Goal: Task Accomplishment & Management: Complete application form

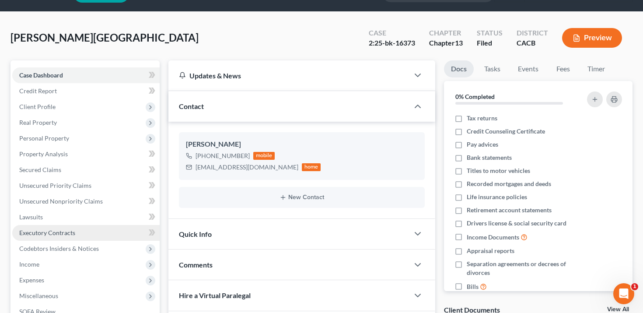
scroll to position [52, 0]
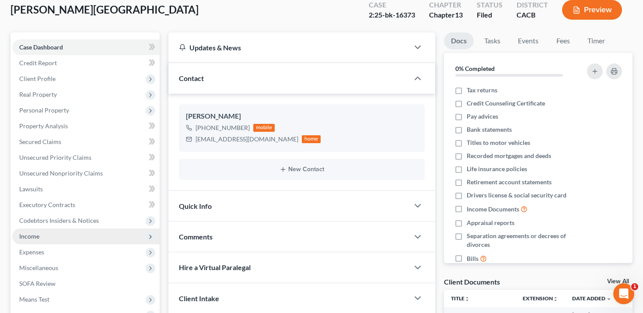
click at [62, 238] on span "Income" at bounding box center [85, 236] width 147 height 16
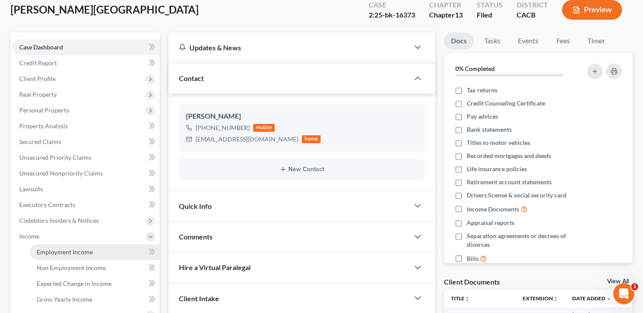
click at [93, 249] on link "Employment Income" at bounding box center [95, 252] width 130 height 16
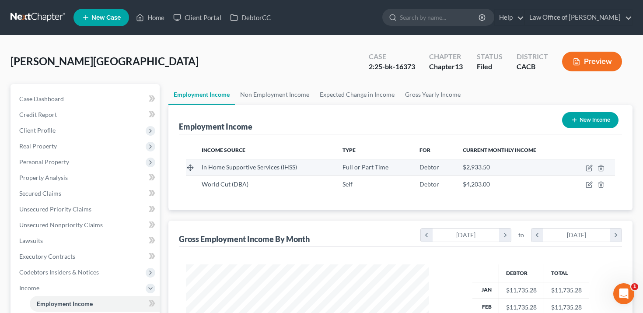
scroll to position [157, 261]
click at [592, 167] on icon "button" at bounding box center [588, 167] width 7 height 7
select select "0"
select select "4"
select select "1"
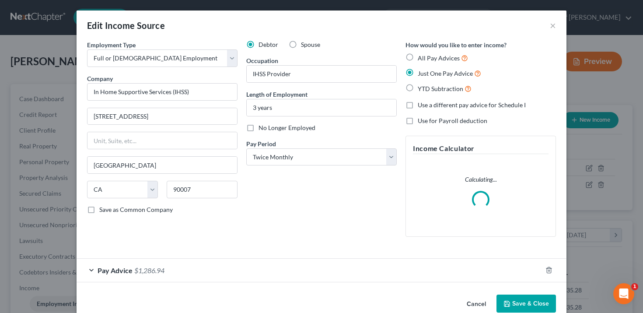
scroll to position [17, 0]
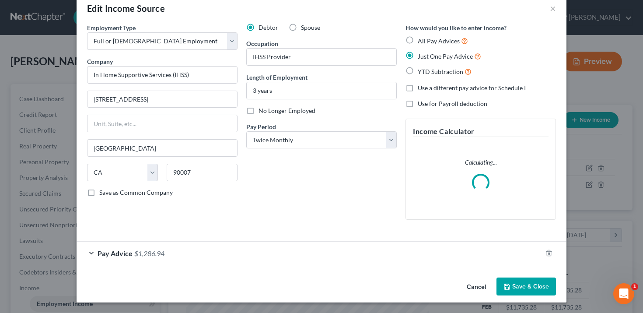
click at [251, 249] on div "Pay Advice $1,286.94" at bounding box center [309, 252] width 465 height 23
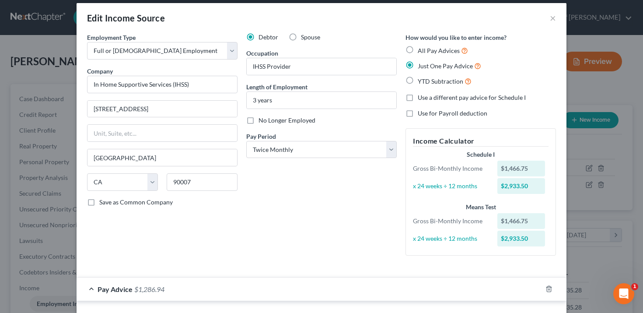
scroll to position [0, 0]
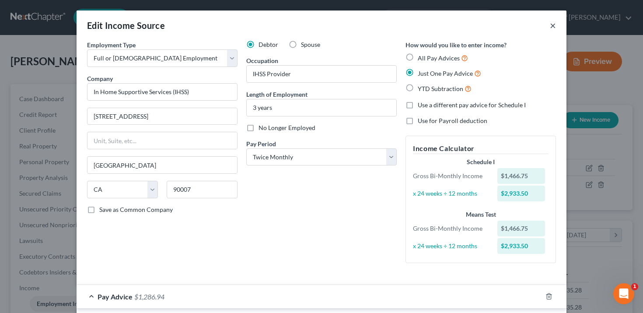
click at [551, 24] on button "×" at bounding box center [553, 25] width 6 height 10
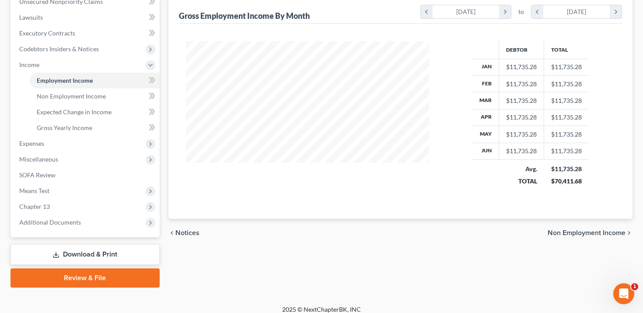
scroll to position [230, 0]
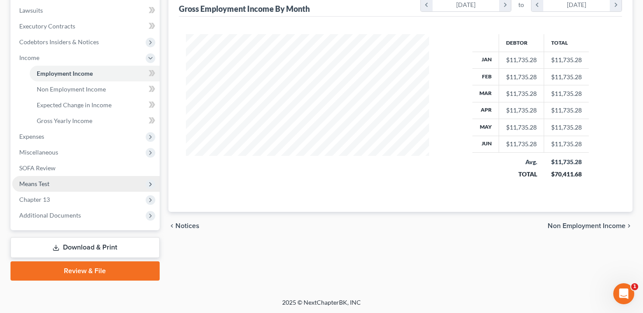
click at [92, 184] on span "Means Test" at bounding box center [85, 184] width 147 height 16
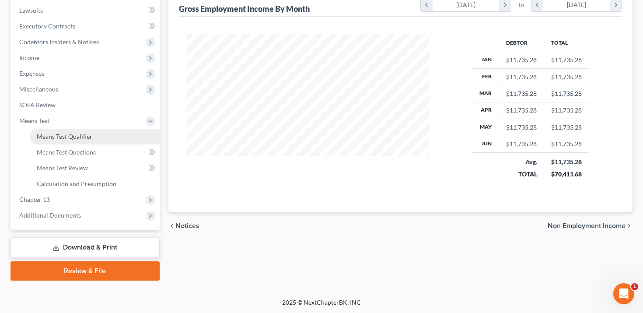
click at [97, 137] on link "Means Test Qualifier" at bounding box center [95, 137] width 130 height 16
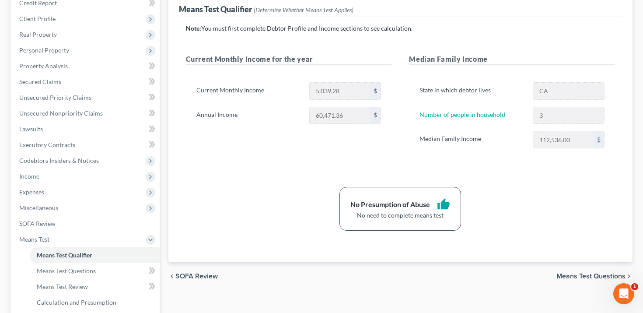
scroll to position [108, 0]
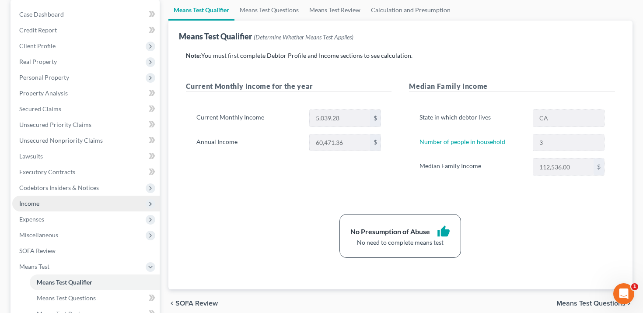
click at [47, 204] on span "Income" at bounding box center [85, 203] width 147 height 16
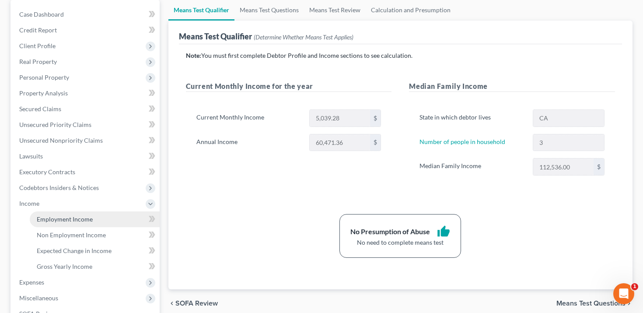
click at [67, 213] on link "Employment Income" at bounding box center [95, 219] width 130 height 16
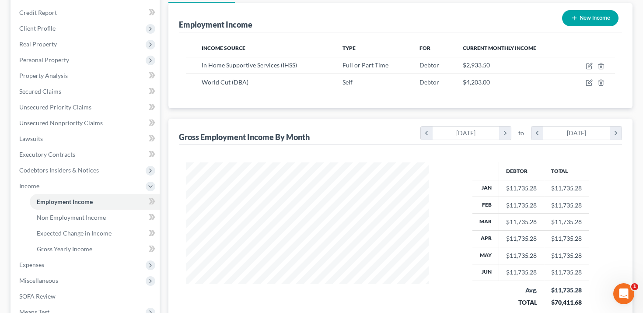
scroll to position [93, 0]
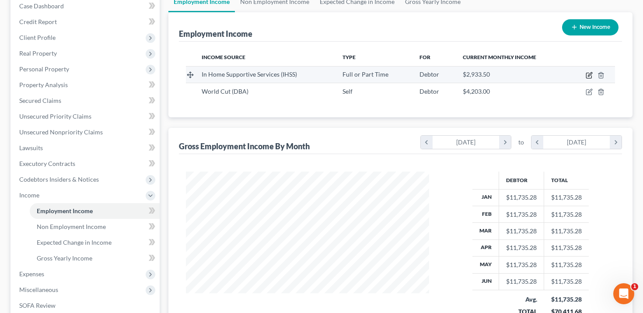
click at [589, 75] on icon "button" at bounding box center [590, 74] width 4 height 4
select select "0"
select select "4"
select select "1"
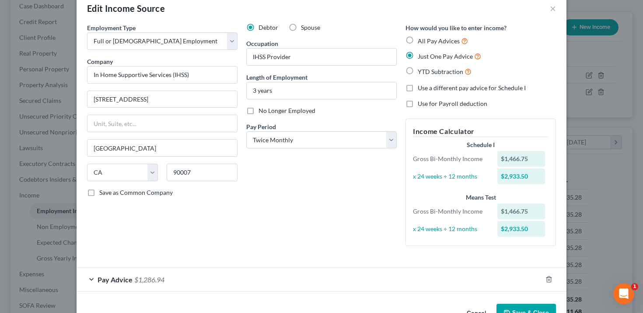
scroll to position [43, 0]
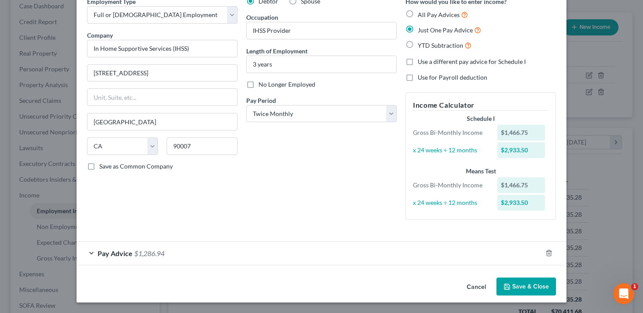
click at [317, 256] on div "Pay Advice $1,286.94" at bounding box center [309, 252] width 465 height 23
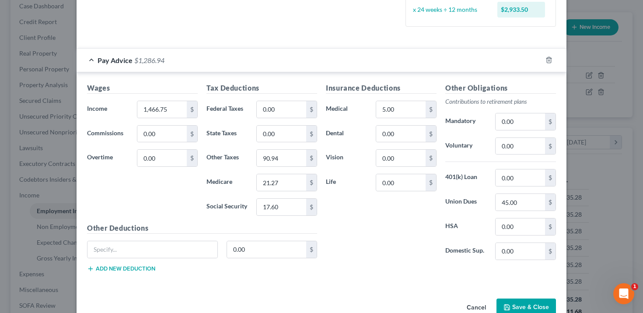
scroll to position [257, 0]
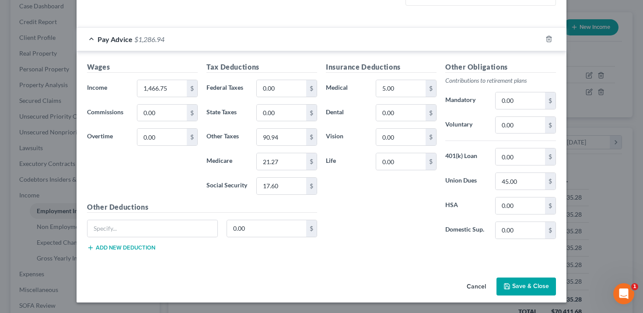
click at [479, 287] on button "Cancel" at bounding box center [476, 286] width 33 height 17
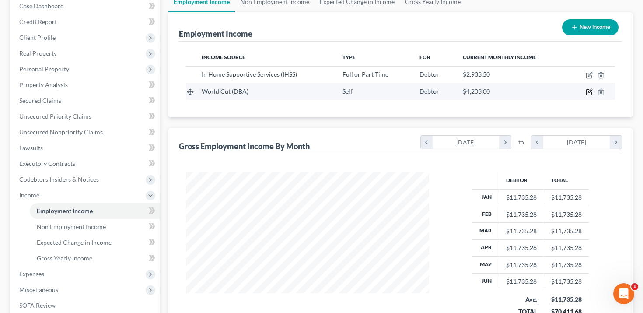
click at [586, 92] on icon "button" at bounding box center [588, 91] width 7 height 7
select select "1"
select select "4"
select select "0"
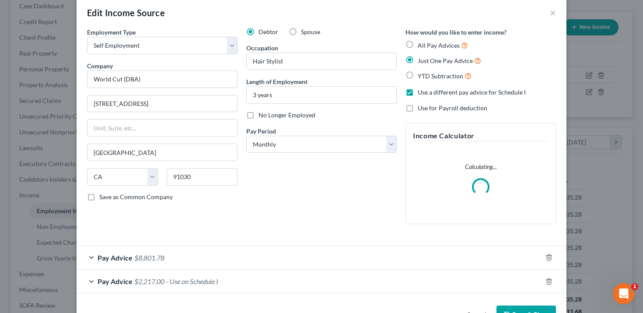
scroll to position [41, 0]
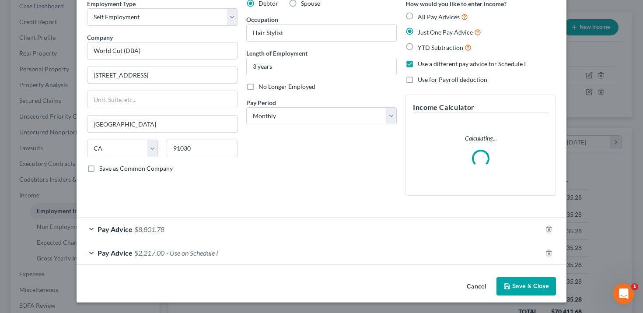
click at [383, 264] on div "Pay Advice $2,217.00 - Use on Schedule I" at bounding box center [322, 253] width 490 height 24
click at [383, 254] on div "Pay Advice $2,217.00 - Use on Schedule I" at bounding box center [309, 252] width 465 height 23
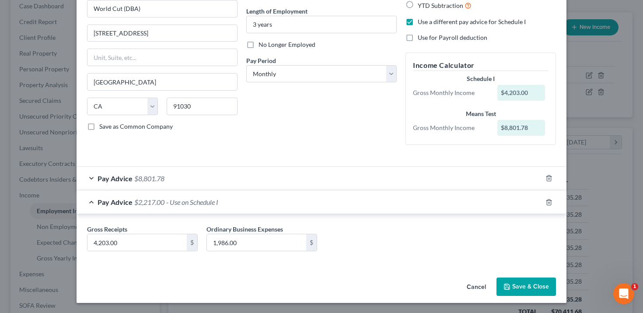
scroll to position [17, 0]
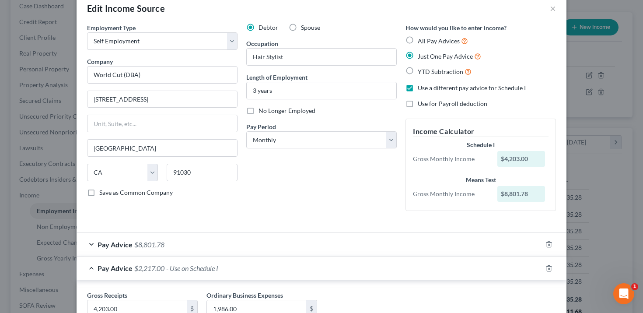
click at [420, 245] on div "Pay Advice $8,801.78" at bounding box center [309, 244] width 465 height 23
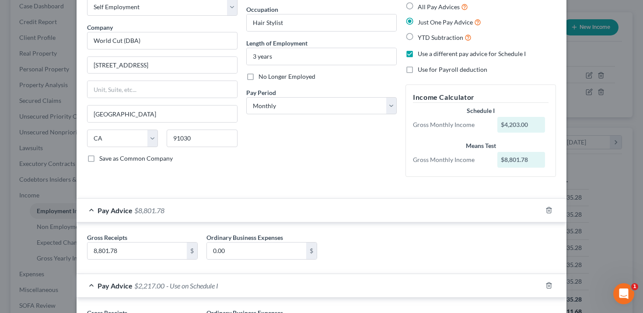
scroll to position [17, 0]
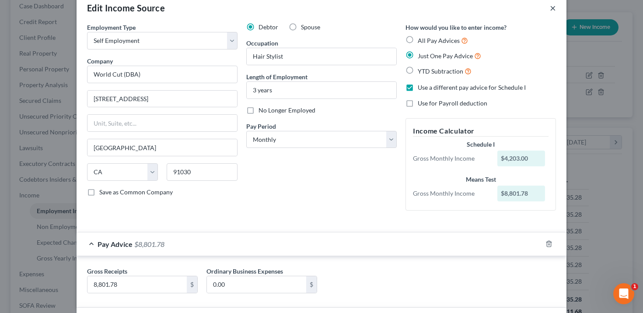
click at [553, 7] on button "×" at bounding box center [553, 8] width 6 height 10
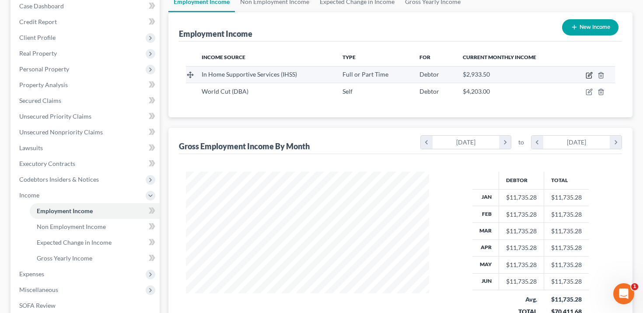
click at [588, 75] on icon "button" at bounding box center [590, 74] width 4 height 4
select select "0"
select select "4"
select select "1"
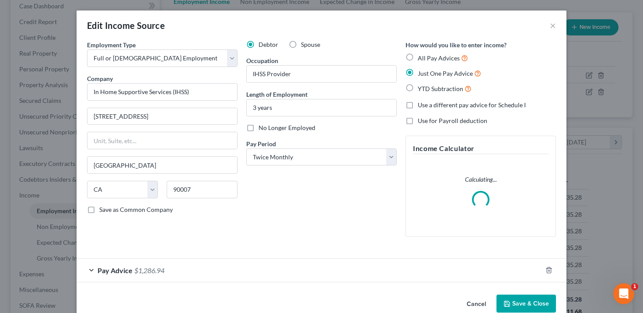
scroll to position [17, 0]
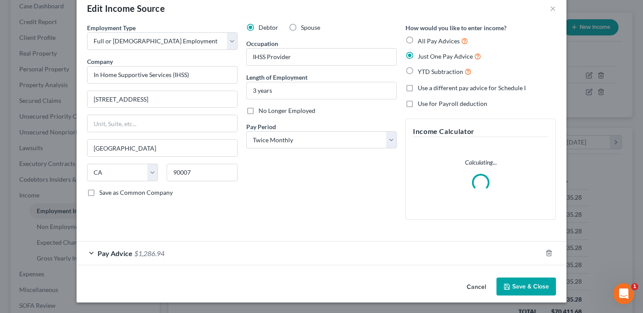
click at [260, 251] on div "Pay Advice $1,286.94" at bounding box center [309, 252] width 465 height 23
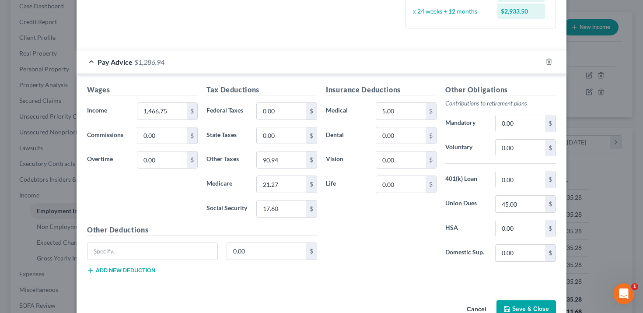
scroll to position [257, 0]
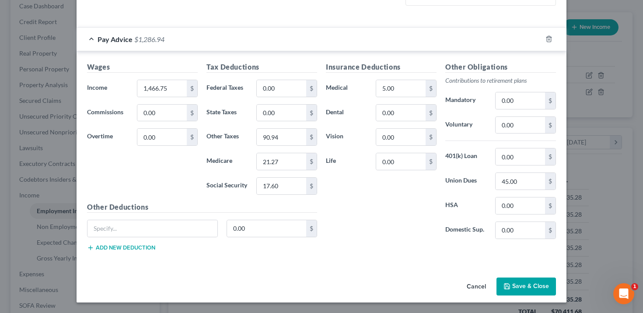
click at [51, 184] on div "Edit Income Source × Employment Type * Select Full or [DEMOGRAPHIC_DATA] Employ…" at bounding box center [321, 156] width 643 height 313
click at [68, 234] on div "Edit Income Source × Employment Type * Select Full or [DEMOGRAPHIC_DATA] Employ…" at bounding box center [321, 156] width 643 height 313
click at [477, 290] on button "Cancel" at bounding box center [476, 286] width 33 height 17
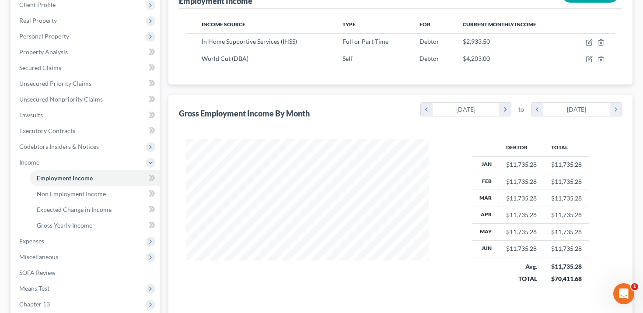
scroll to position [127, 0]
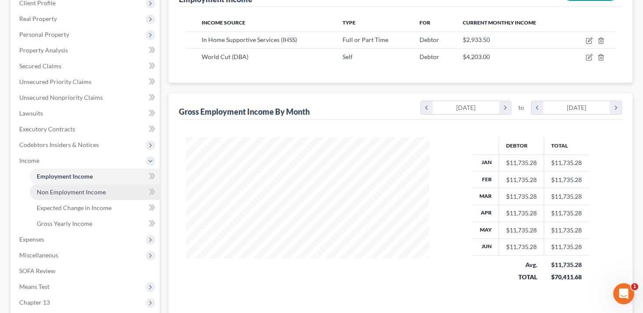
click at [89, 195] on link "Non Employment Income" at bounding box center [95, 192] width 130 height 16
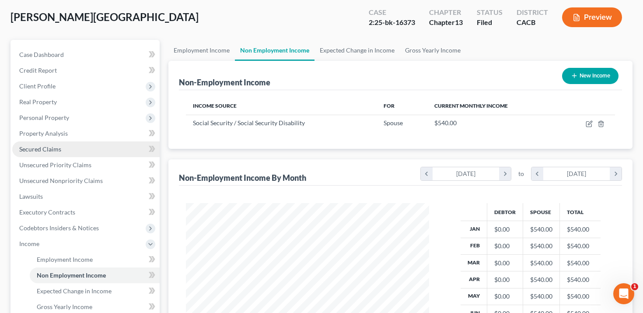
scroll to position [126, 0]
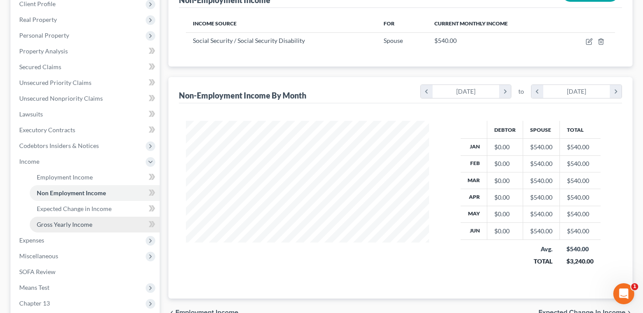
click at [85, 227] on span "Gross Yearly Income" at bounding box center [65, 223] width 56 height 7
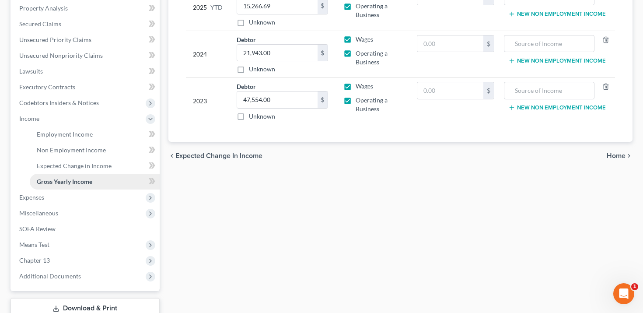
scroll to position [230, 0]
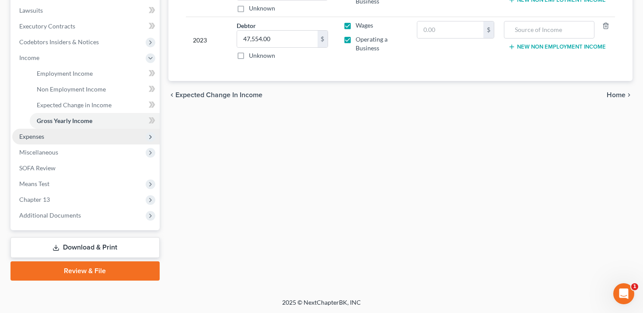
click at [94, 135] on span "Expenses" at bounding box center [85, 137] width 147 height 16
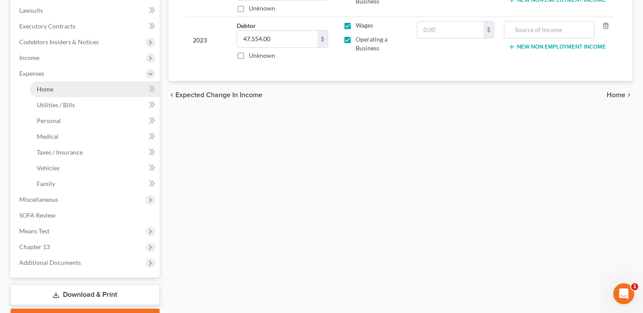
click at [102, 88] on link "Home" at bounding box center [95, 89] width 130 height 16
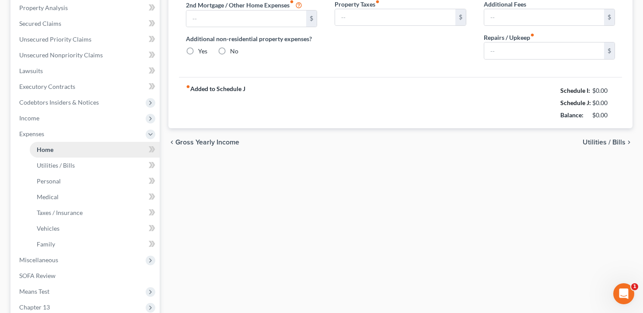
type input "2,448.75"
type input "0.00"
radio input "true"
type input "0.00"
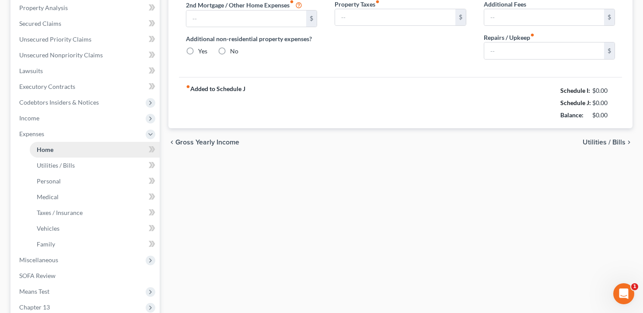
type input "0.00"
type input "120.00"
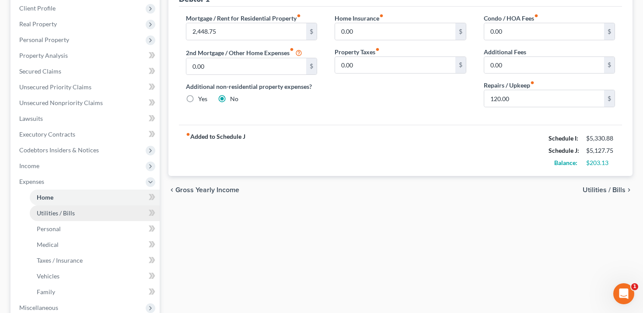
click at [76, 216] on link "Utilities / Bills" at bounding box center [95, 213] width 130 height 16
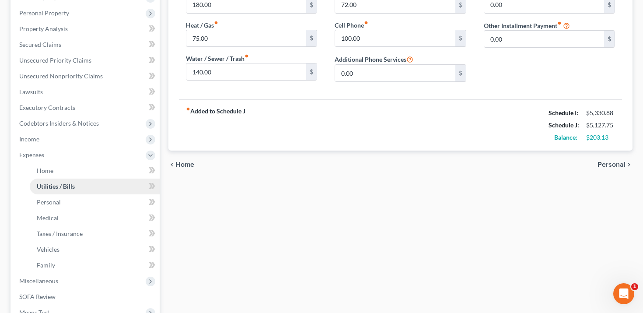
scroll to position [164, 0]
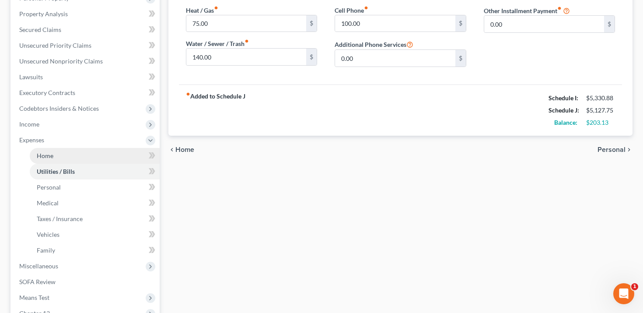
click at [85, 153] on link "Home" at bounding box center [95, 156] width 130 height 16
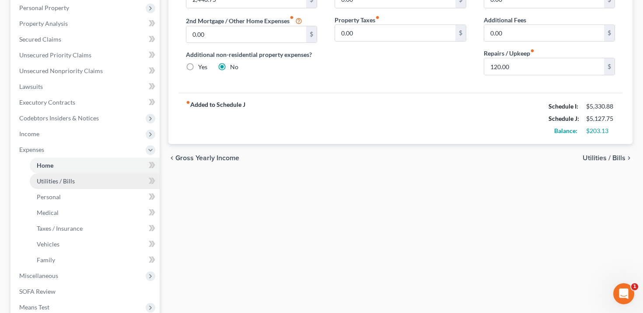
click at [82, 184] on link "Utilities / Bills" at bounding box center [95, 181] width 130 height 16
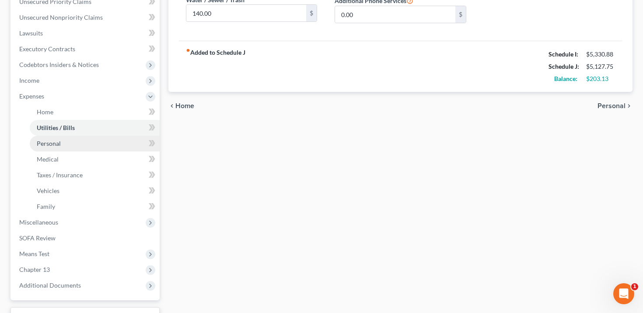
click at [84, 142] on link "Personal" at bounding box center [95, 144] width 130 height 16
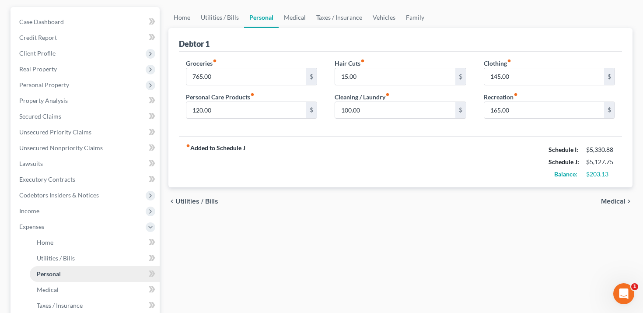
scroll to position [108, 0]
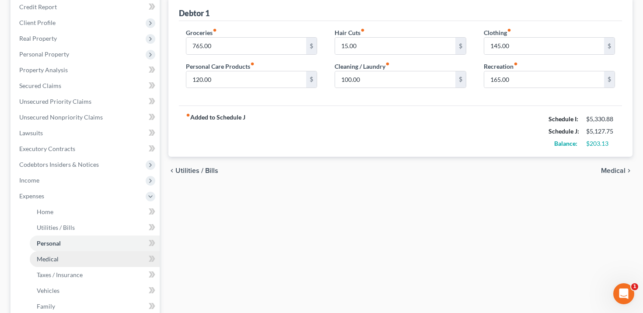
click at [70, 261] on link "Medical" at bounding box center [95, 259] width 130 height 16
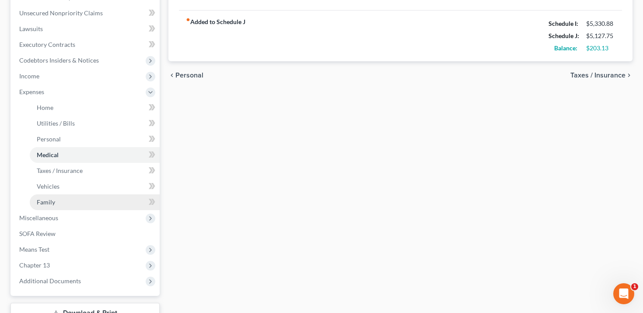
click at [83, 194] on link "Family" at bounding box center [95, 202] width 130 height 16
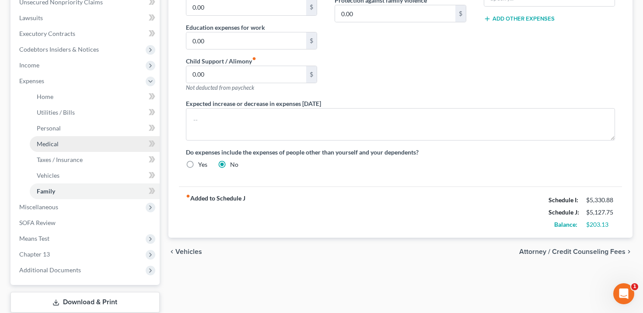
scroll to position [224, 0]
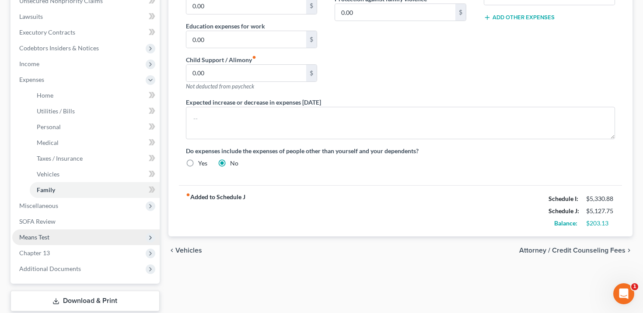
click at [63, 235] on span "Means Test" at bounding box center [85, 237] width 147 height 16
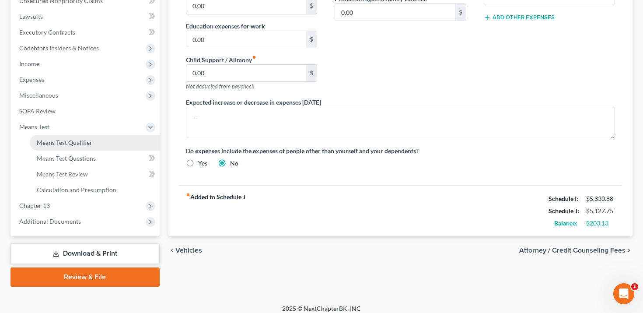
click at [85, 139] on span "Means Test Qualifier" at bounding box center [65, 142] width 56 height 7
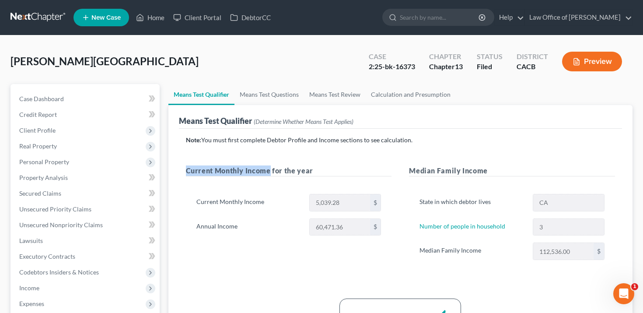
drag, startPoint x: 186, startPoint y: 170, endPoint x: 270, endPoint y: 169, distance: 83.5
click at [270, 169] on h5 "Current Monthly Income for the year" at bounding box center [289, 170] width 206 height 11
copy h5 "Current Monthly Income"
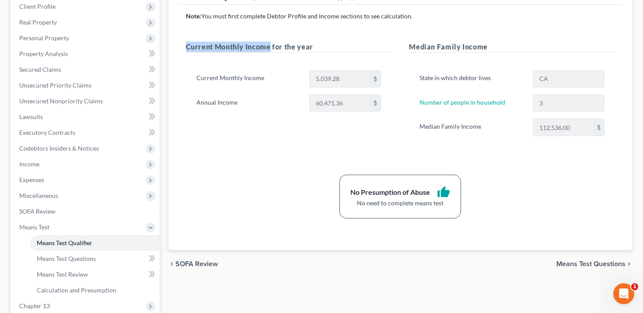
scroll to position [125, 0]
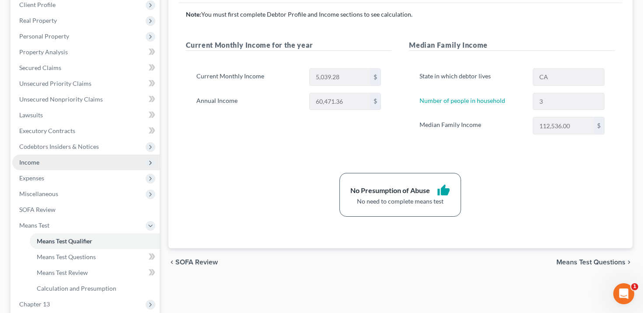
click at [80, 162] on span "Income" at bounding box center [85, 162] width 147 height 16
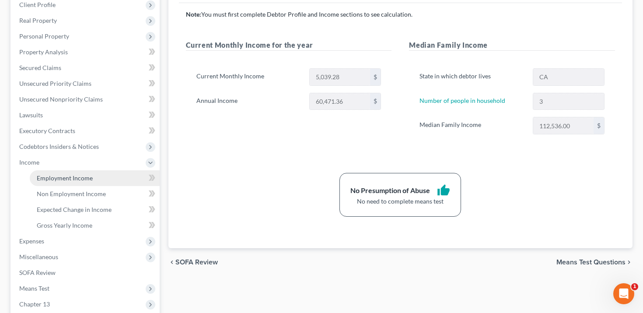
click at [81, 177] on span "Employment Income" at bounding box center [65, 177] width 56 height 7
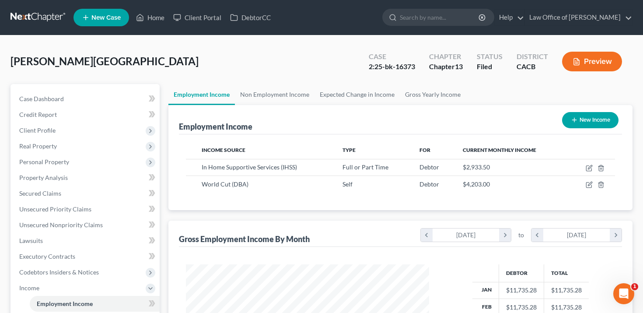
scroll to position [157, 261]
click at [591, 183] on icon "button" at bounding box center [590, 184] width 4 height 4
select select "1"
select select "4"
select select "0"
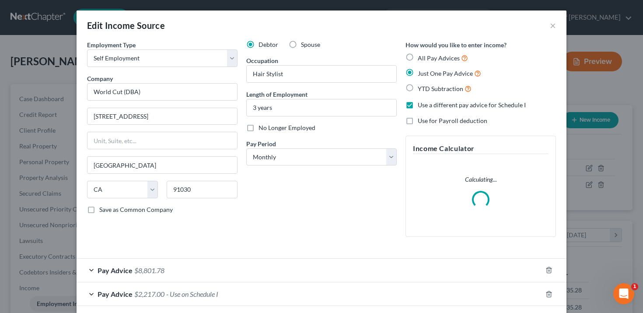
scroll to position [41, 0]
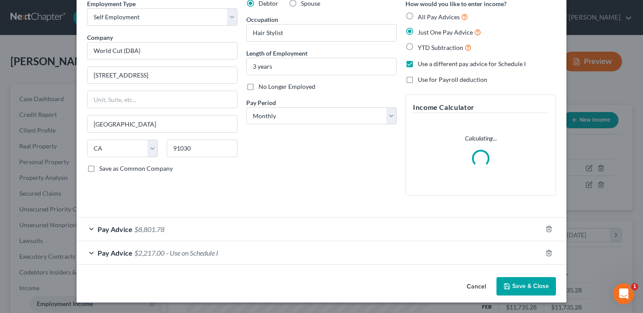
click at [252, 249] on div "Pay Advice $2,217.00 - Use on Schedule I" at bounding box center [309, 252] width 465 height 23
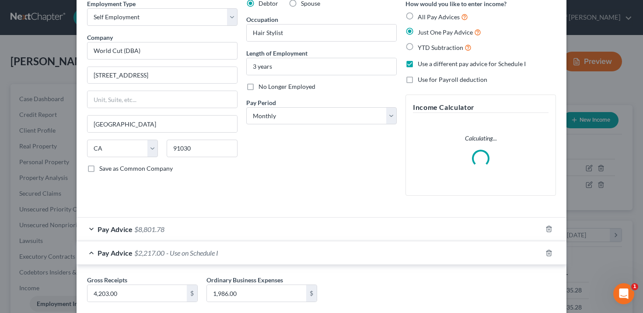
scroll to position [92, 0]
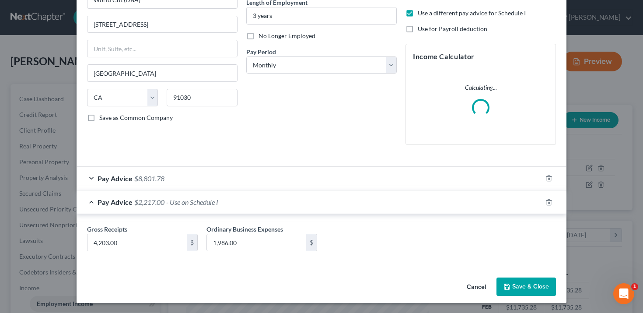
click at [204, 179] on div "Pay Advice $8,801.78" at bounding box center [309, 178] width 465 height 23
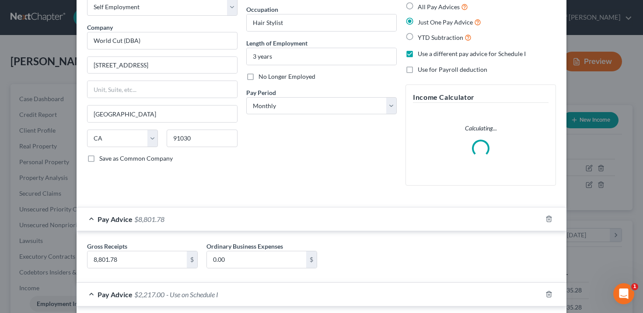
scroll to position [0, 0]
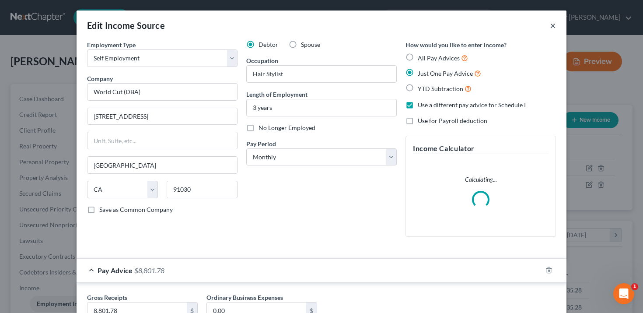
click at [553, 21] on button "×" at bounding box center [553, 25] width 6 height 10
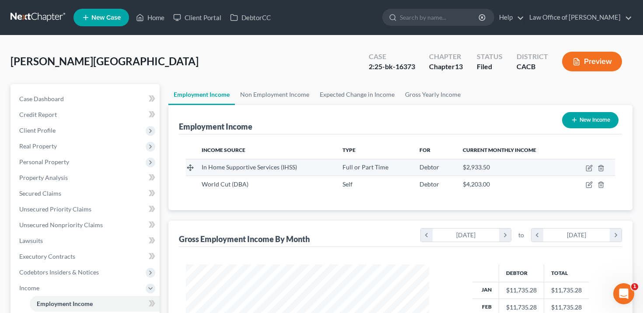
click at [591, 163] on td at bounding box center [591, 167] width 47 height 17
click at [585, 164] on icon "button" at bounding box center [588, 167] width 7 height 7
select select "0"
select select "4"
select select "1"
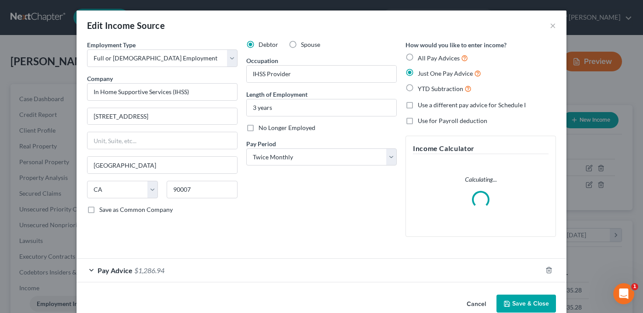
scroll to position [17, 0]
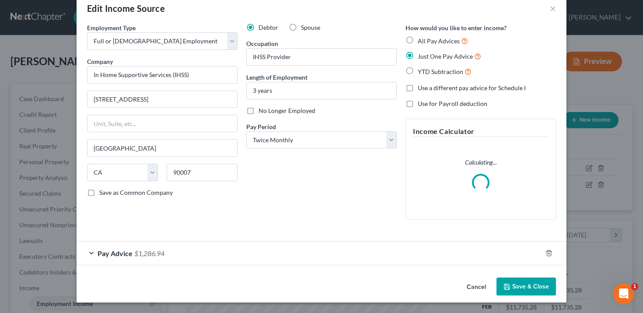
click at [349, 261] on div "Pay Advice $1,286.94" at bounding box center [309, 252] width 465 height 23
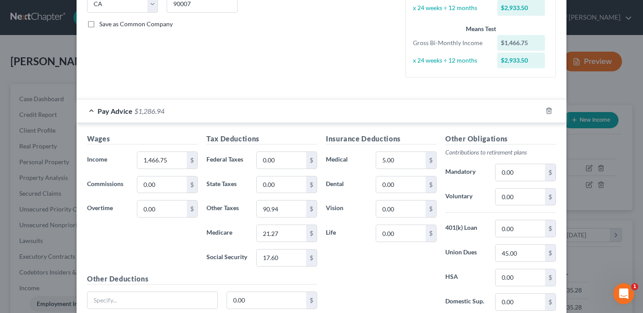
scroll to position [82, 0]
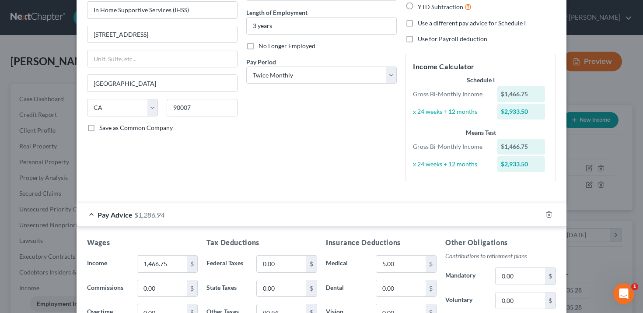
click at [611, 85] on div "Edit Income Source × Employment Type * Select Full or [DEMOGRAPHIC_DATA] Employ…" at bounding box center [321, 156] width 643 height 313
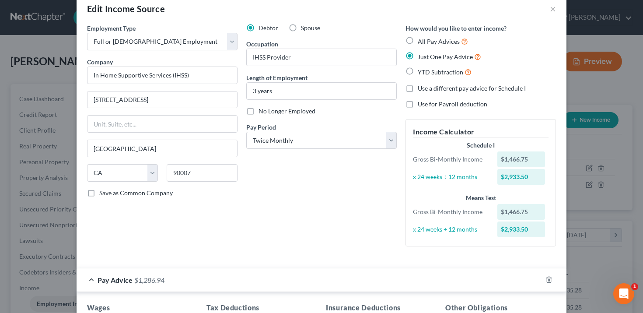
scroll to position [0, 0]
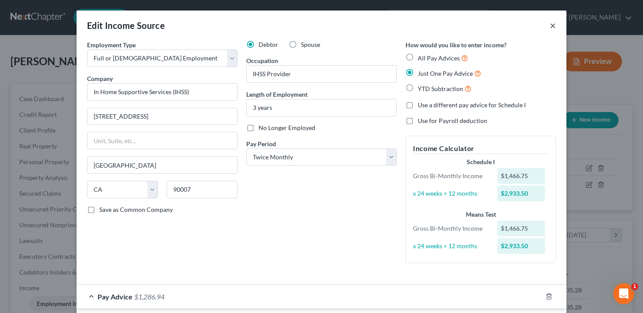
click at [553, 25] on button "×" at bounding box center [553, 25] width 6 height 10
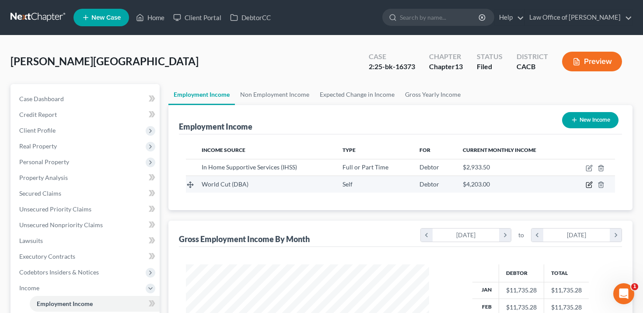
click at [588, 183] on icon "button" at bounding box center [588, 184] width 7 height 7
select select "1"
select select "4"
select select "0"
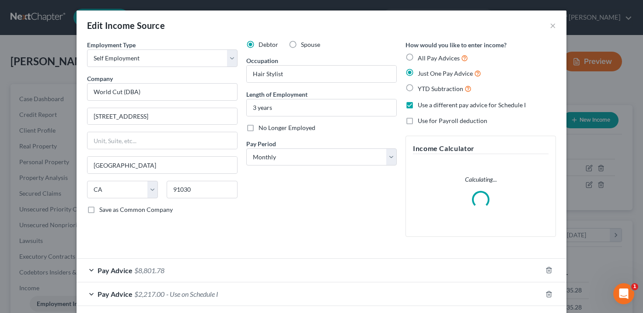
scroll to position [41, 0]
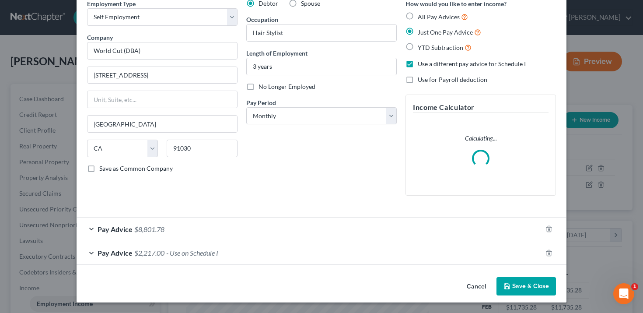
click at [501, 261] on div "Pay Advice $2,217.00 - Use on Schedule I" at bounding box center [309, 252] width 465 height 23
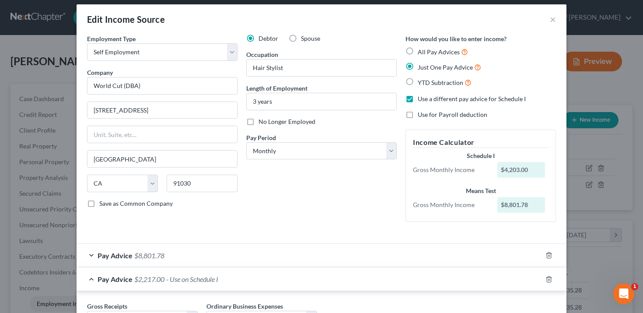
scroll to position [83, 0]
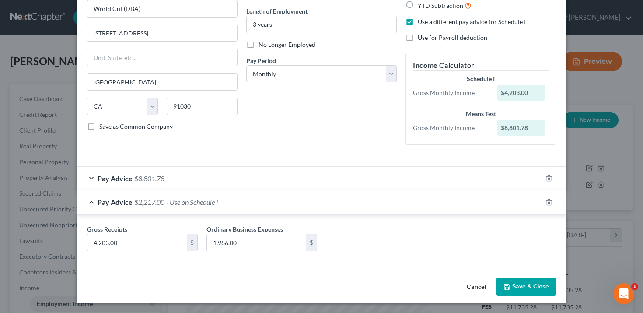
click at [439, 201] on div "Pay Advice $2,217.00 - Use on Schedule I" at bounding box center [309, 201] width 465 height 23
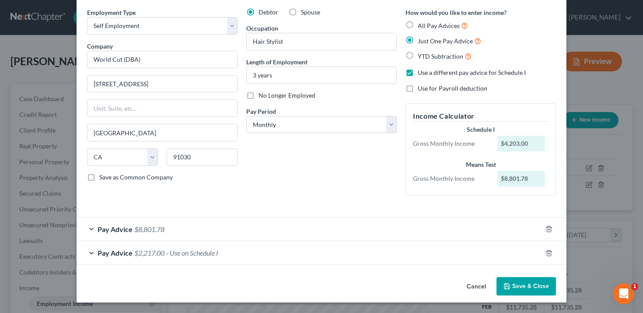
scroll to position [32, 0]
click at [606, 91] on div "Edit Income Source × Employment Type * Select Full or [DEMOGRAPHIC_DATA] Employ…" at bounding box center [321, 156] width 643 height 313
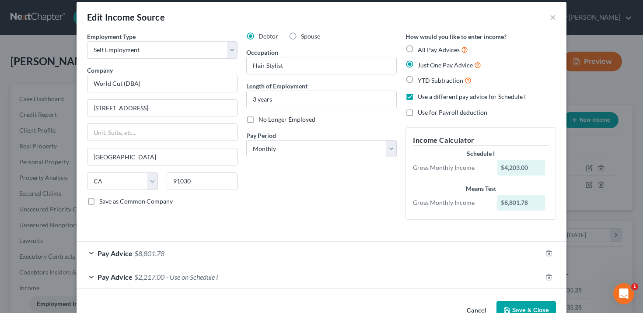
scroll to position [0, 0]
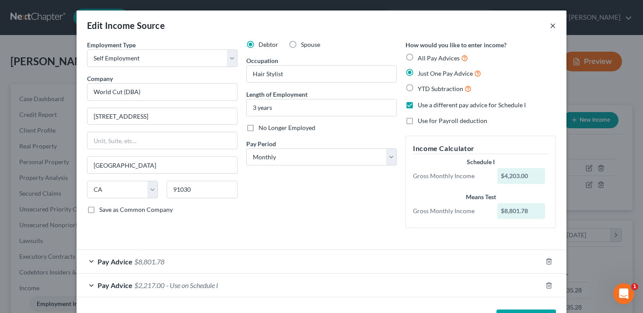
click at [550, 24] on button "×" at bounding box center [553, 25] width 6 height 10
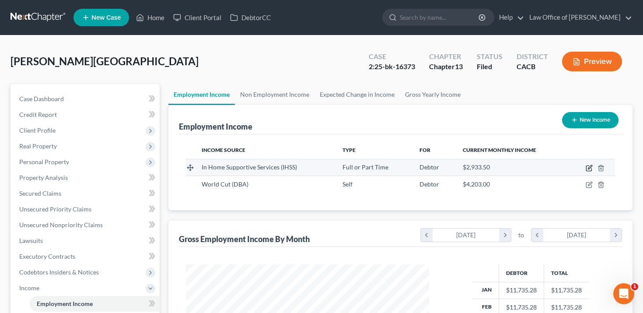
click at [588, 167] on icon "button" at bounding box center [590, 167] width 4 height 4
select select "0"
select select "4"
select select "1"
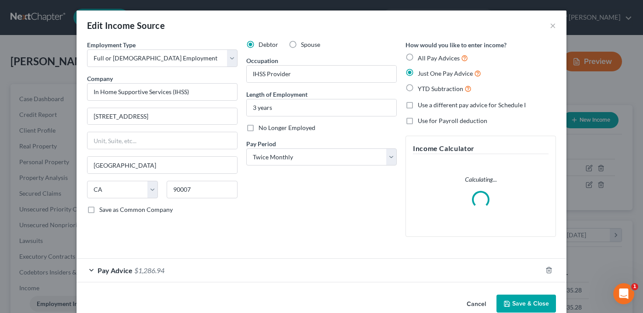
scroll to position [17, 0]
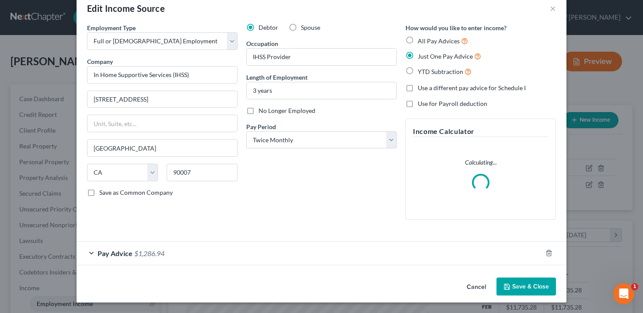
click at [378, 258] on div "Pay Advice $1,286.94" at bounding box center [309, 252] width 465 height 23
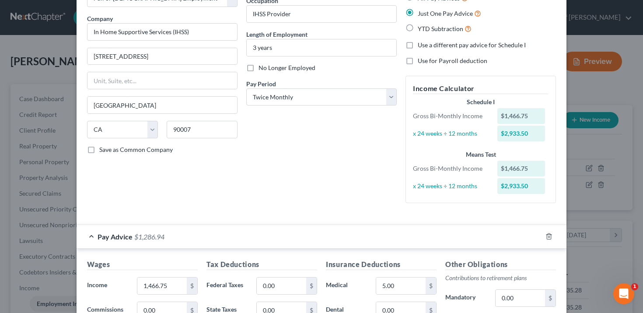
scroll to position [0, 0]
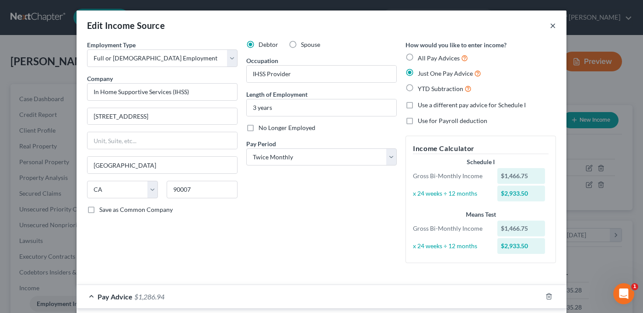
click at [552, 26] on button "×" at bounding box center [553, 25] width 6 height 10
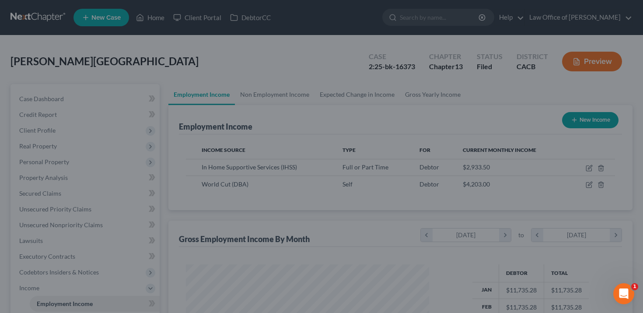
click at [592, 60] on button "Preview" at bounding box center [592, 62] width 60 height 20
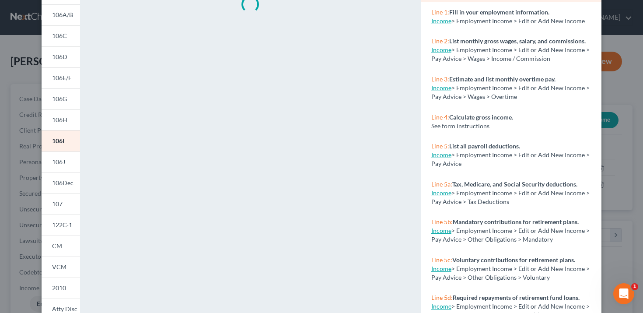
scroll to position [97, 0]
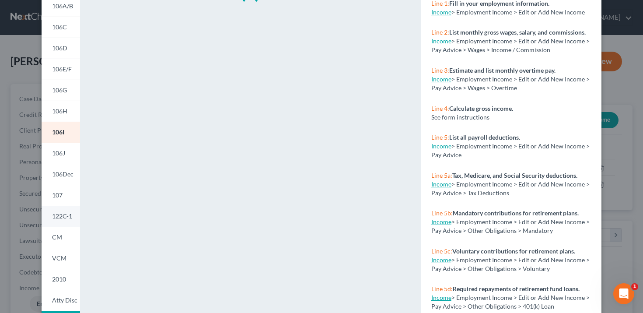
click at [72, 217] on link "122C-1" at bounding box center [61, 215] width 38 height 21
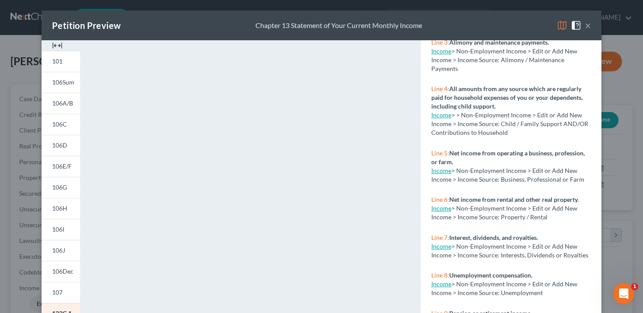
scroll to position [209, 0]
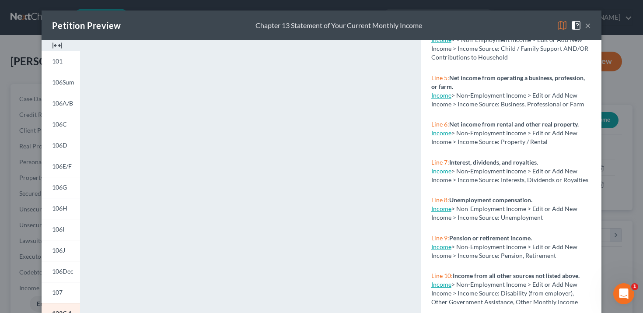
click at [588, 26] on button "×" at bounding box center [588, 25] width 6 height 10
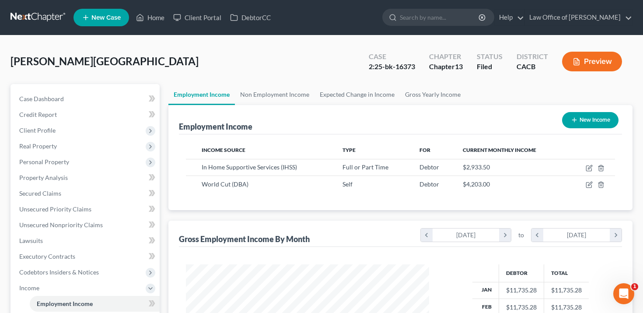
scroll to position [25, 0]
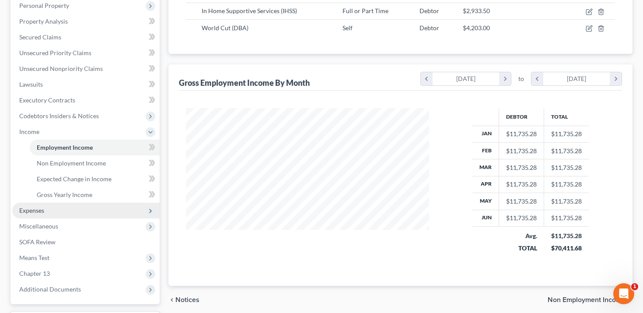
click at [78, 212] on span "Expenses" at bounding box center [85, 210] width 147 height 16
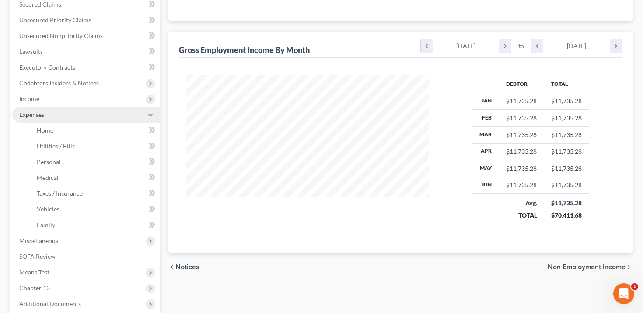
scroll to position [217, 0]
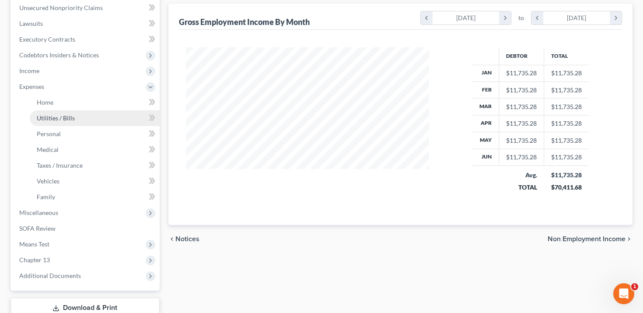
click at [85, 111] on link "Utilities / Bills" at bounding box center [95, 118] width 130 height 16
click at [84, 121] on link "Utilities / Bills" at bounding box center [95, 118] width 130 height 16
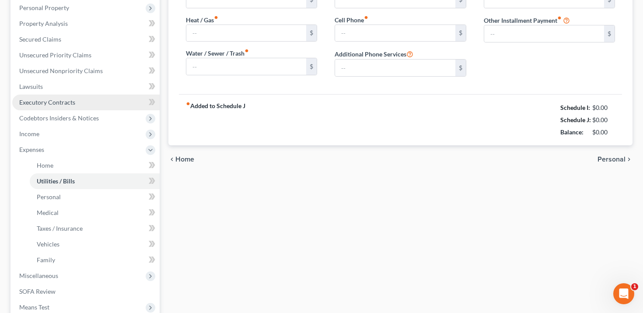
type input "180.00"
type input "75.00"
type input "140.00"
type input "72.00"
type input "100.00"
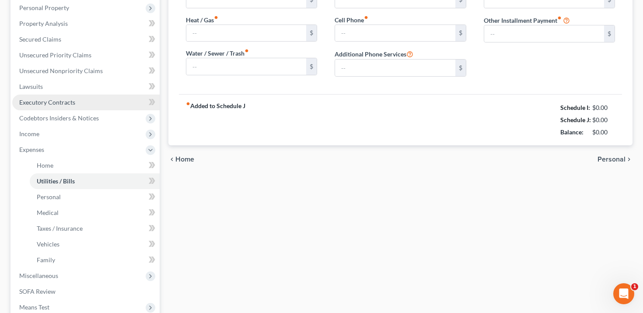
type input "0.00"
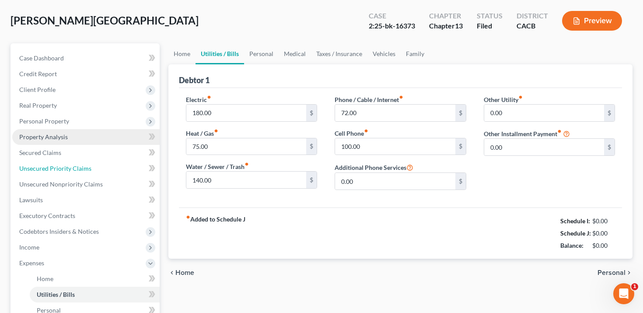
click at [83, 132] on ul "Case Dashboard Payments Invoices Payments Payments Credit Report Client Profile" at bounding box center [85, 254] width 147 height 409
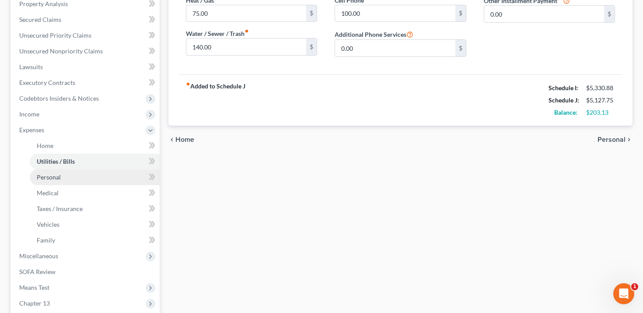
click at [76, 178] on link "Personal" at bounding box center [95, 177] width 130 height 16
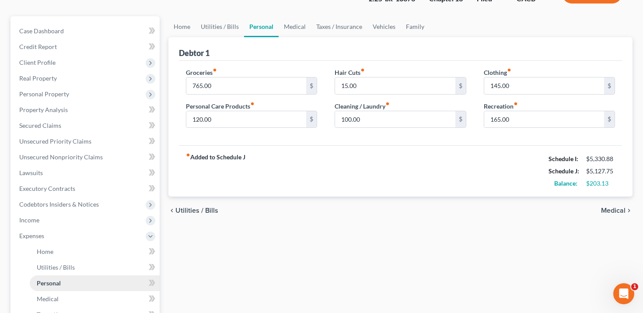
scroll to position [116, 0]
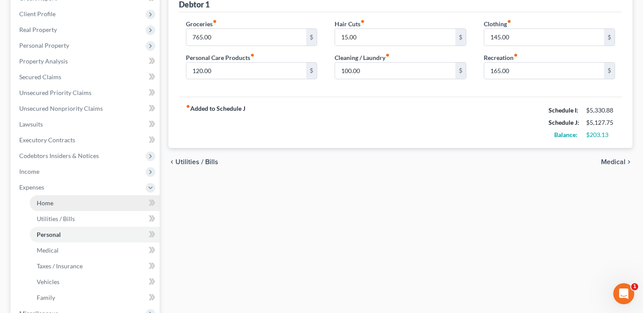
click at [68, 205] on link "Home" at bounding box center [95, 203] width 130 height 16
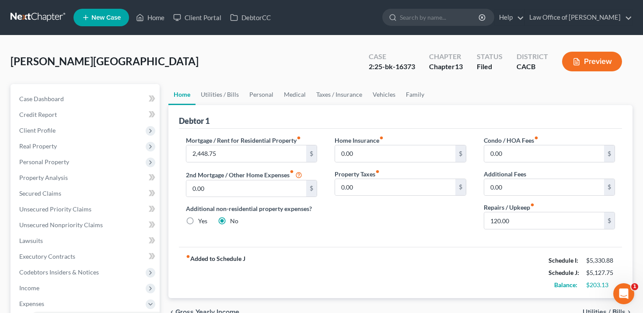
click at [596, 65] on button "Preview" at bounding box center [592, 62] width 60 height 20
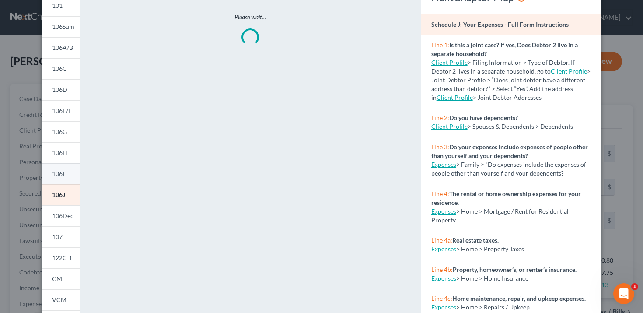
scroll to position [108, 0]
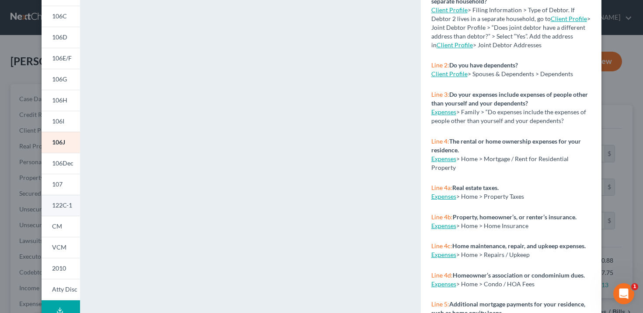
click at [67, 209] on link "122C-1" at bounding box center [61, 205] width 38 height 21
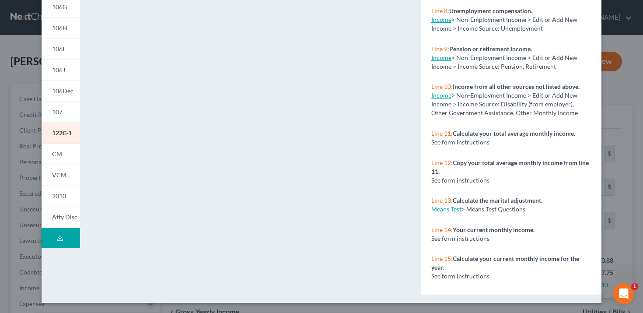
scroll to position [233, 0]
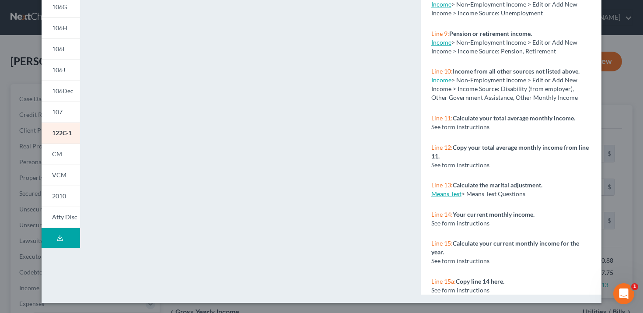
click at [451, 190] on link "Means Test" at bounding box center [446, 193] width 30 height 7
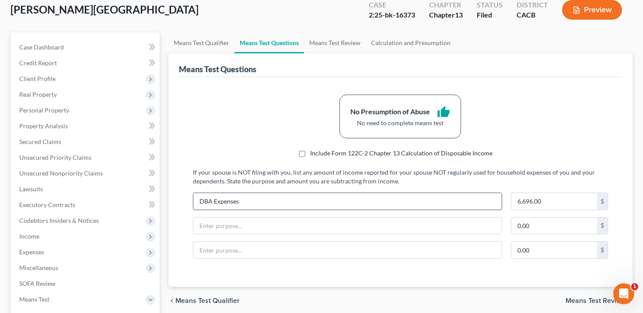
scroll to position [60, 0]
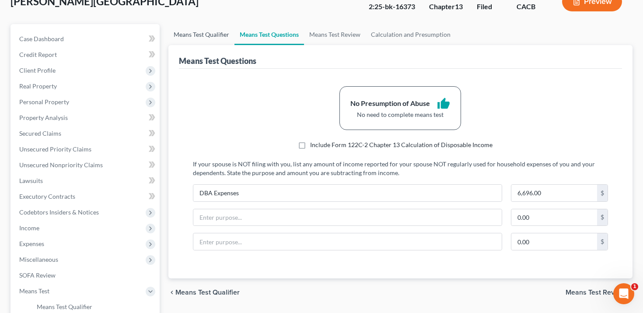
click at [193, 38] on link "Means Test Qualifier" at bounding box center [201, 34] width 66 height 21
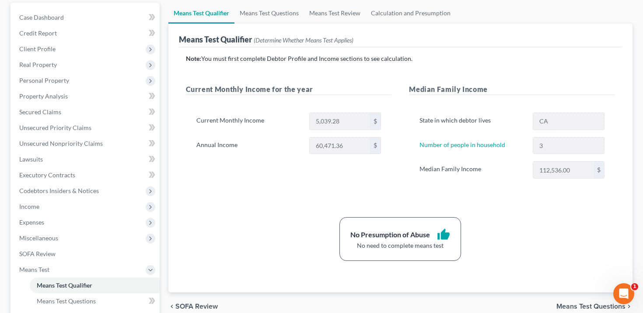
scroll to position [82, 0]
click at [49, 205] on span "Income" at bounding box center [85, 206] width 147 height 16
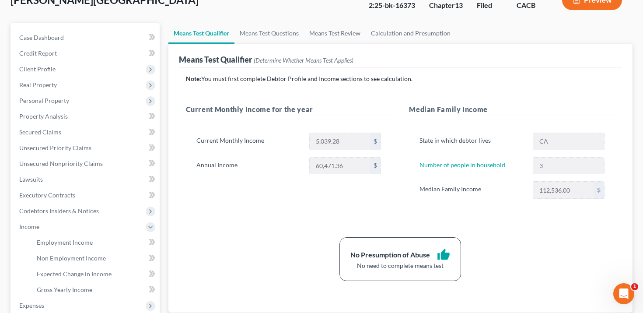
scroll to position [48, 0]
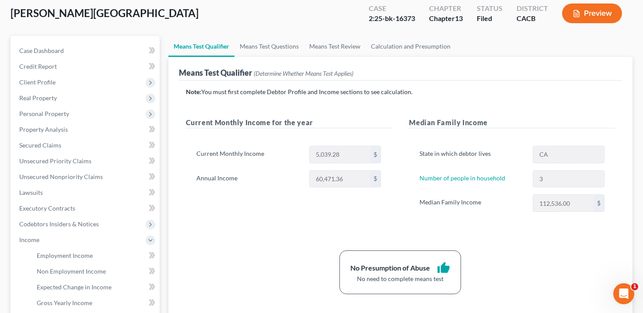
click at [590, 11] on button "Preview" at bounding box center [592, 13] width 60 height 20
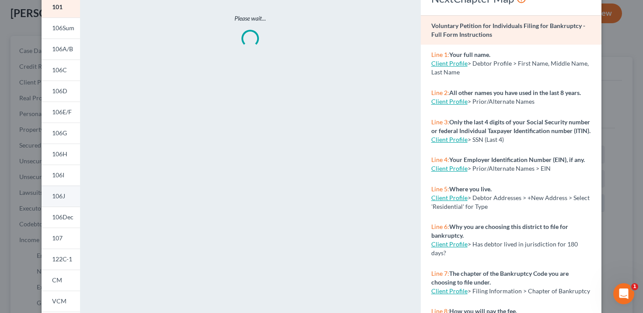
scroll to position [108, 0]
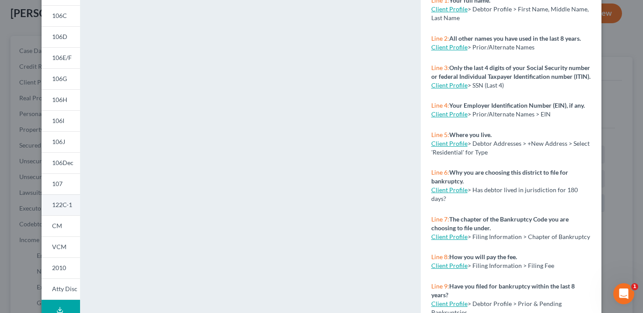
click at [68, 208] on span "122C-1" at bounding box center [62, 204] width 20 height 7
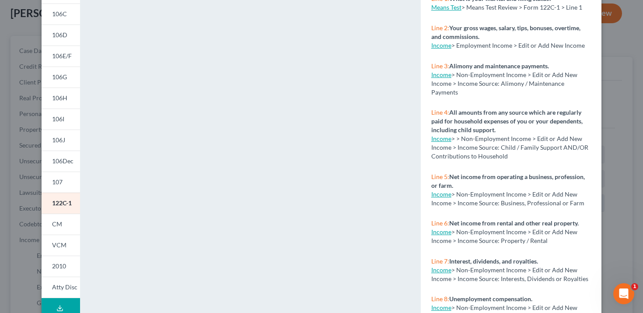
scroll to position [109, 0]
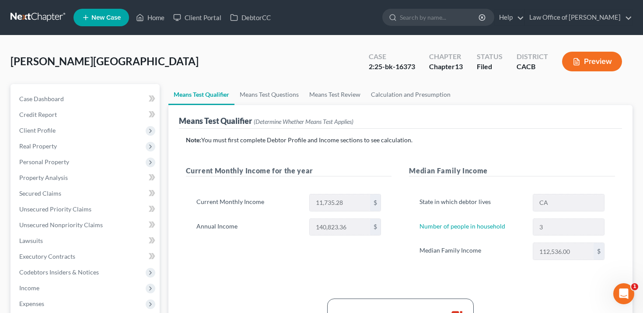
click at [569, 64] on button "Preview" at bounding box center [592, 62] width 60 height 20
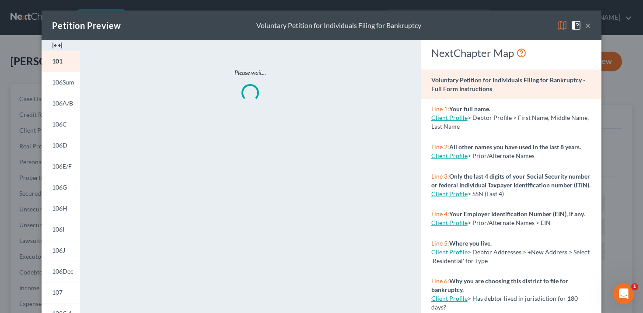
click at [587, 25] on button "×" at bounding box center [588, 25] width 6 height 10
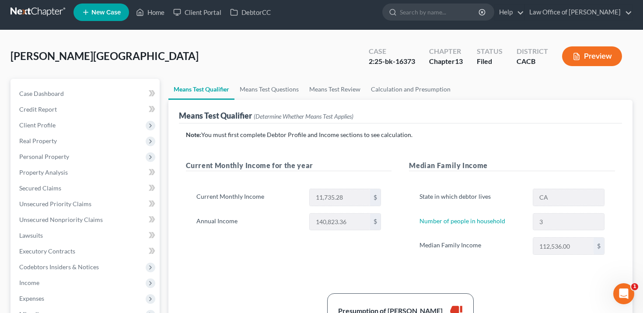
scroll to position [2, 0]
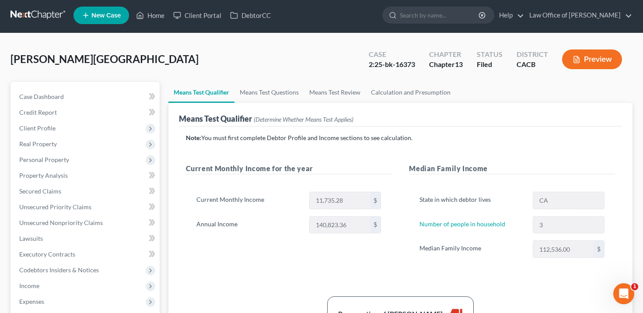
click at [576, 62] on icon "button" at bounding box center [576, 59] width 5 height 7
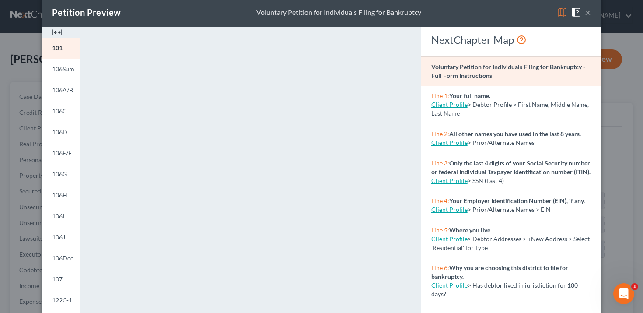
scroll to position [17, 0]
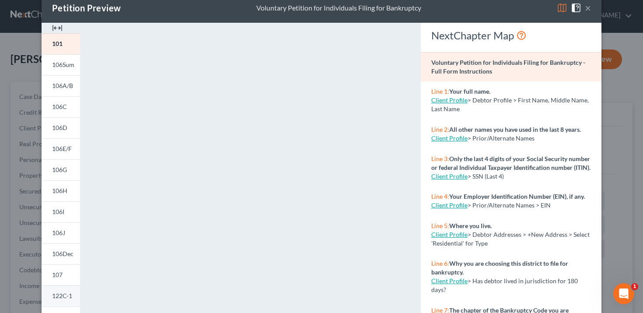
click at [62, 290] on link "122C-1" at bounding box center [61, 295] width 38 height 21
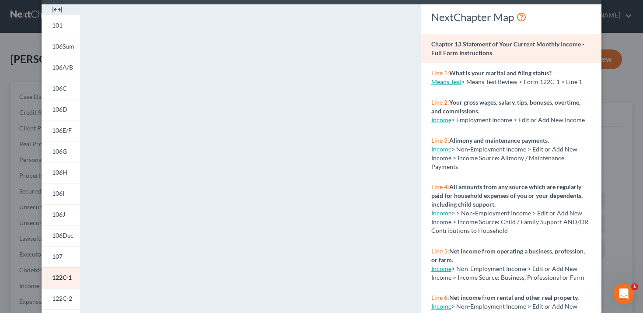
scroll to position [44, 0]
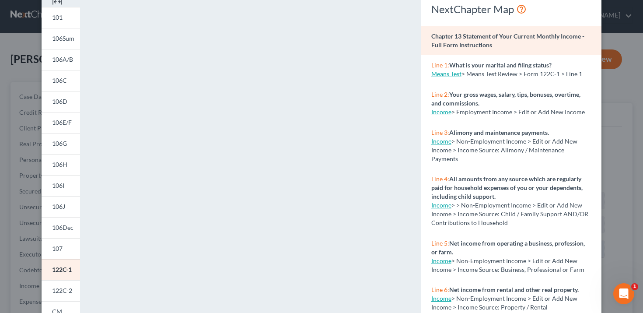
click at [25, 256] on div "Petition Preview Chapter 13 Statement of Your Current Monthly Income × 101 106S…" at bounding box center [321, 156] width 643 height 313
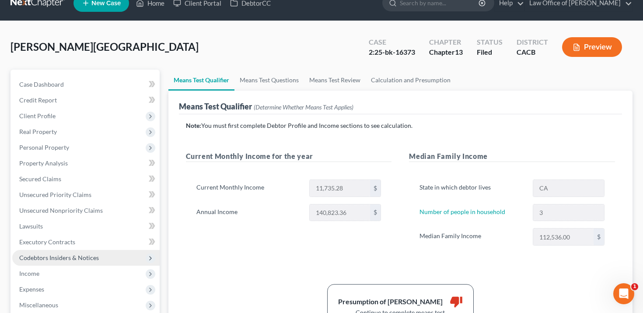
scroll to position [27, 0]
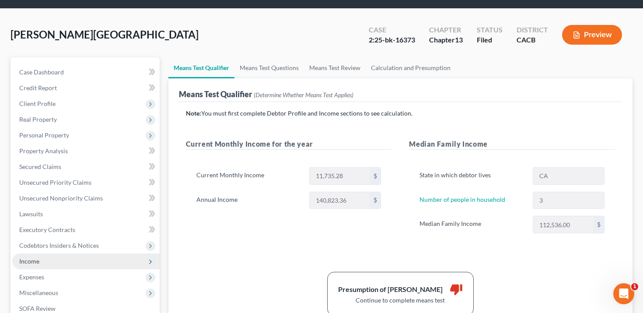
click at [49, 254] on span "Income" at bounding box center [85, 261] width 147 height 16
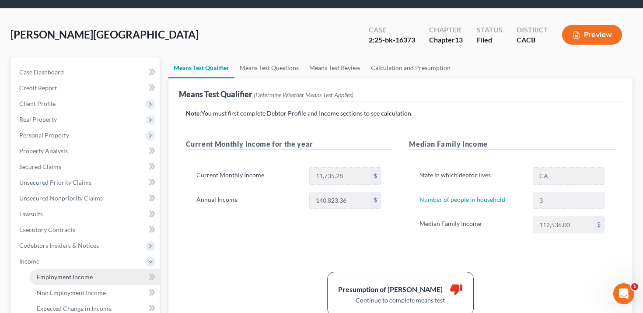
click at [58, 270] on link "Employment Income" at bounding box center [95, 277] width 130 height 16
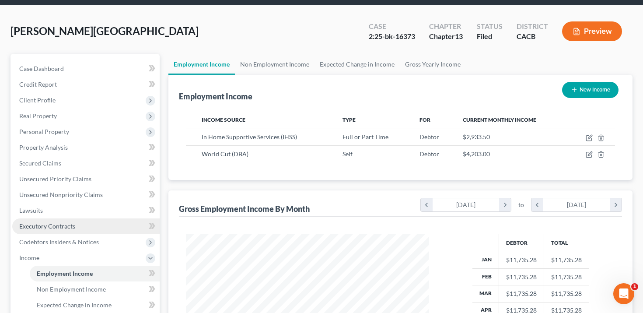
scroll to position [177, 0]
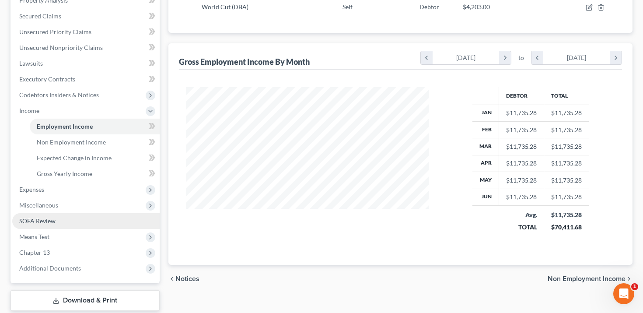
click at [64, 224] on link "SOFA Review" at bounding box center [85, 221] width 147 height 16
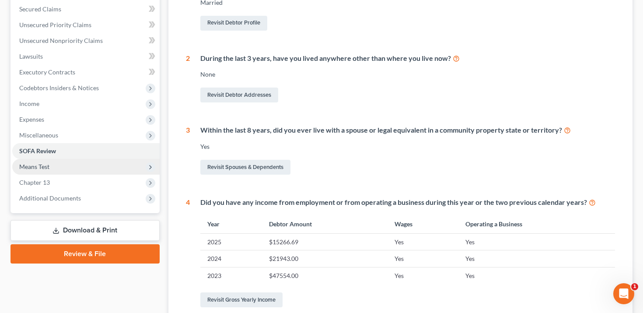
scroll to position [183, 0]
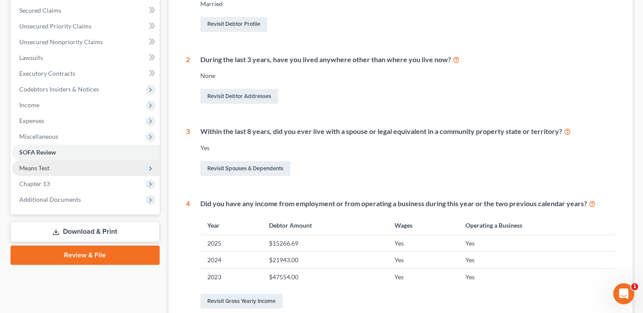
click at [60, 168] on span "Means Test" at bounding box center [85, 168] width 147 height 16
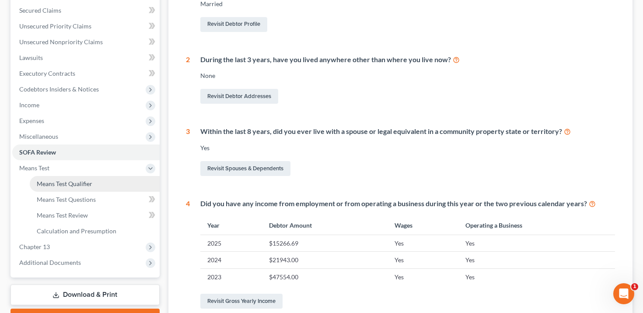
click at [77, 185] on span "Means Test Qualifier" at bounding box center [65, 183] width 56 height 7
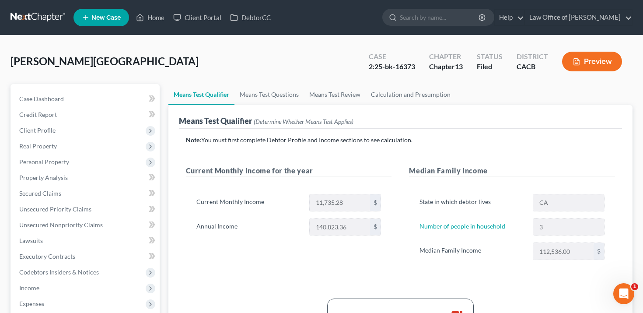
click at [372, 261] on div "Current Monthly Income for the year Current Monthly Income 11,735.28 $ Annual I…" at bounding box center [288, 221] width 223 height 112
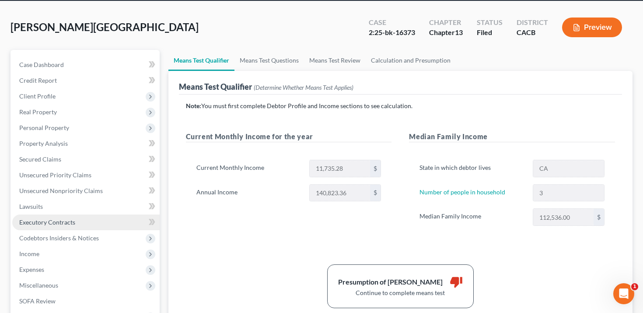
scroll to position [63, 0]
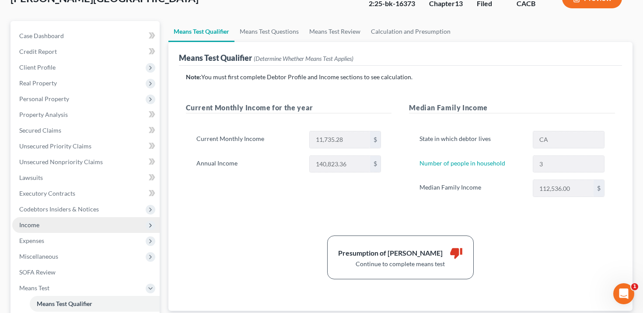
click at [72, 227] on span "Income" at bounding box center [85, 225] width 147 height 16
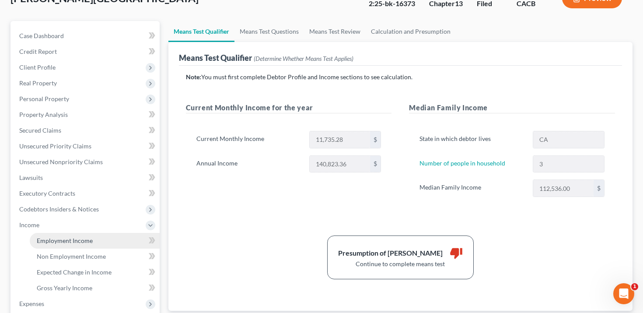
click at [76, 239] on span "Employment Income" at bounding box center [65, 240] width 56 height 7
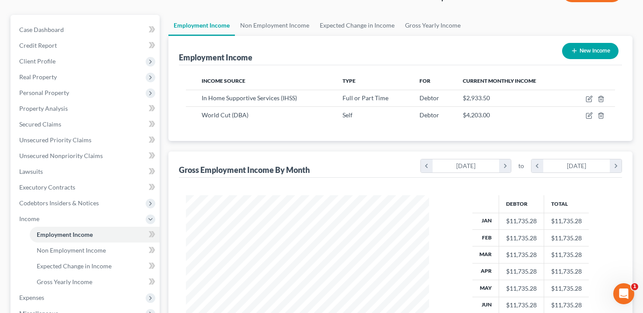
scroll to position [73, 0]
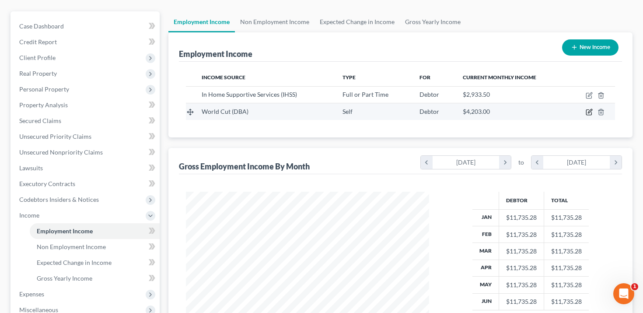
click at [591, 113] on icon "button" at bounding box center [588, 112] width 5 height 5
select select "1"
select select "4"
select select "0"
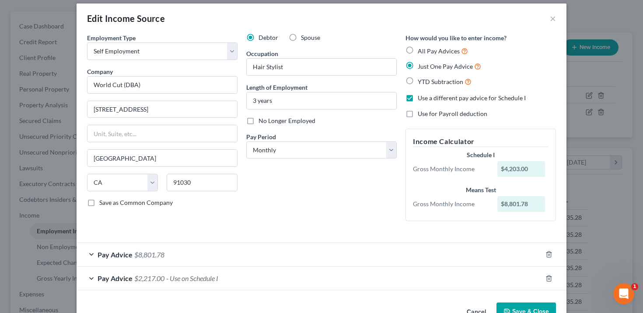
scroll to position [7, 0]
click at [555, 20] on button "×" at bounding box center [553, 19] width 6 height 10
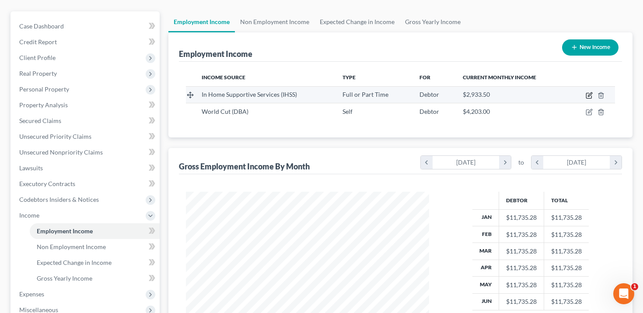
click at [587, 95] on icon "button" at bounding box center [588, 95] width 7 height 7
select select "0"
select select "4"
select select "1"
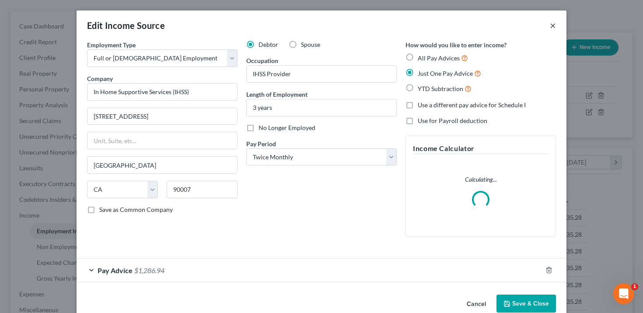
click at [554, 24] on button "×" at bounding box center [553, 25] width 6 height 10
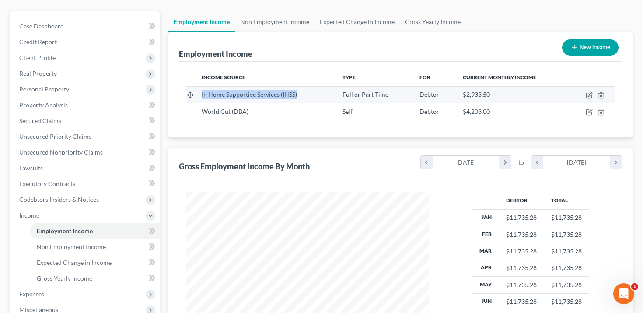
drag, startPoint x: 297, startPoint y: 96, endPoint x: 202, endPoint y: 94, distance: 94.5
click at [202, 94] on div "In Home Supportive Services (IHSS)" at bounding box center [265, 94] width 127 height 9
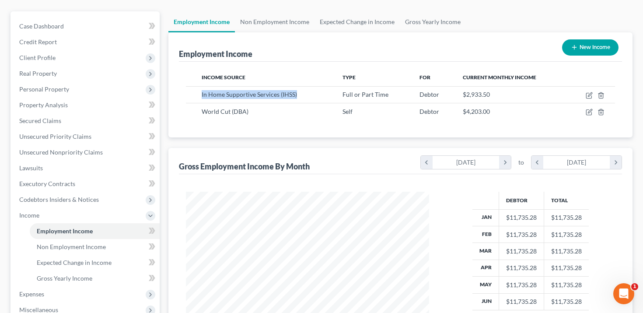
copy span "In Home Supportive Services (IHSS)"
